Goal: Transaction & Acquisition: Book appointment/travel/reservation

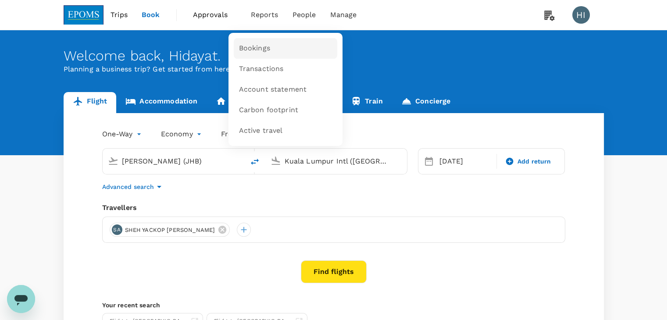
click at [263, 49] on span "Bookings" at bounding box center [254, 48] width 31 height 10
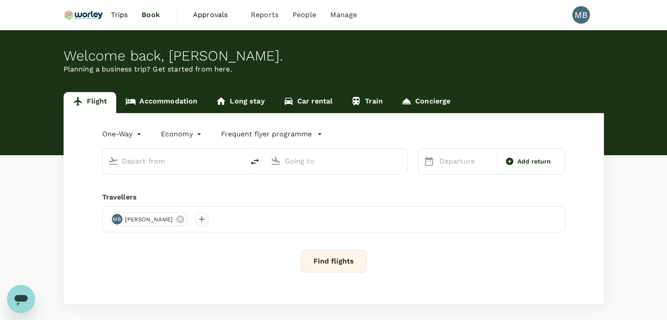
type input "roundtrip"
type input "Kuala Lumpur Intl ([GEOGRAPHIC_DATA])"
type input "Miri Intl (MYY)"
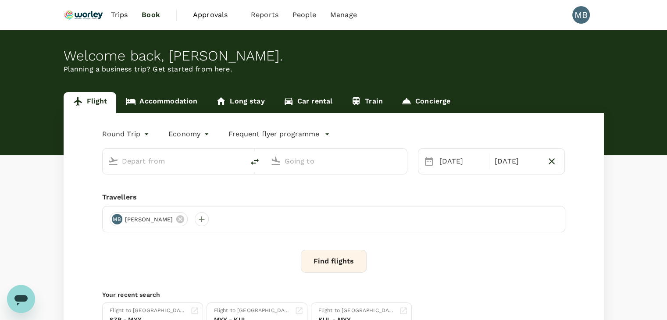
type input "Kuala Lumpur Intl ([GEOGRAPHIC_DATA])"
type input "Miri Intl (MYY)"
